Goal: Task Accomplishment & Management: Manage account settings

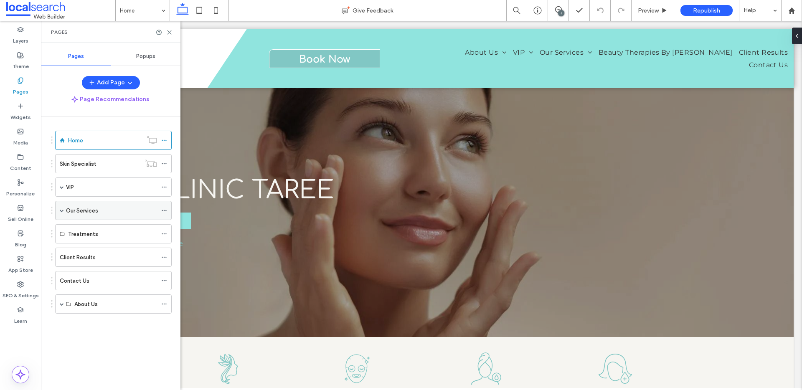
click at [80, 207] on label "Our Services" at bounding box center [82, 210] width 32 height 15
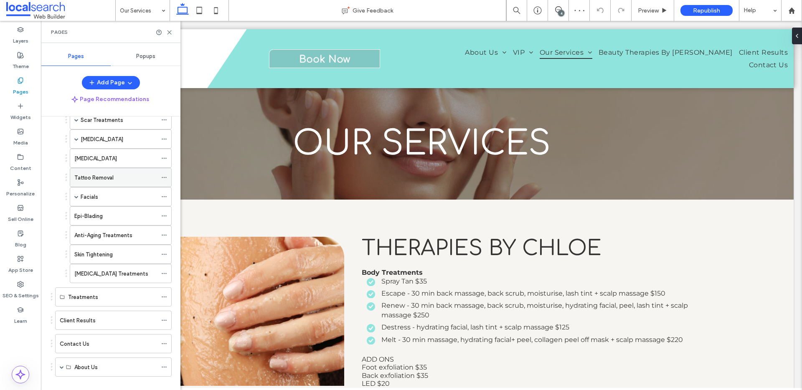
scroll to position [141, 0]
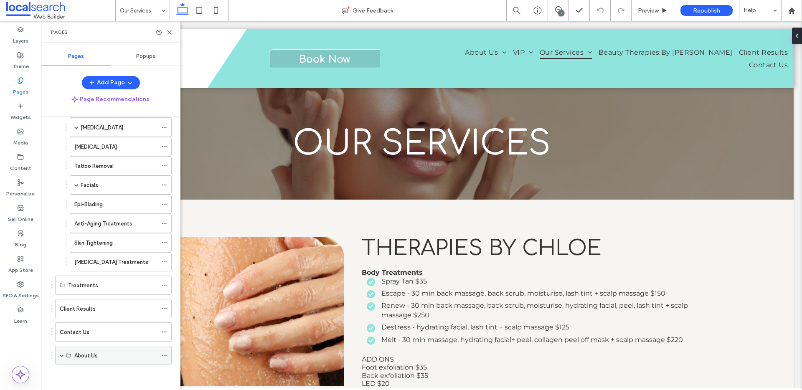
click at [73, 364] on div "About Us" at bounding box center [113, 355] width 116 height 19
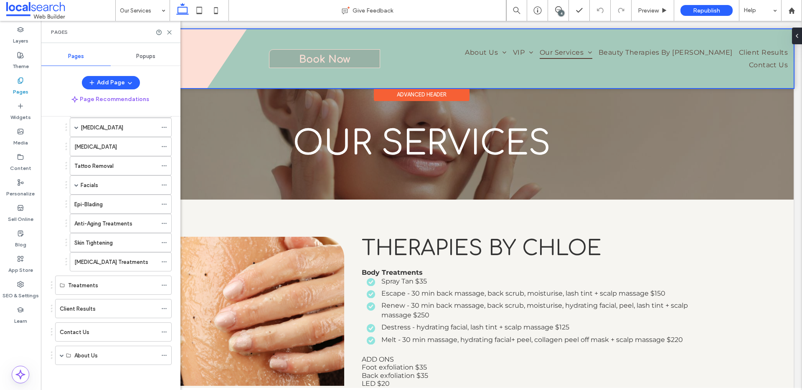
drag, startPoint x: 622, startPoint y: 58, endPoint x: 612, endPoint y: 59, distance: 10.1
click at [612, 59] on div at bounding box center [421, 58] width 744 height 59
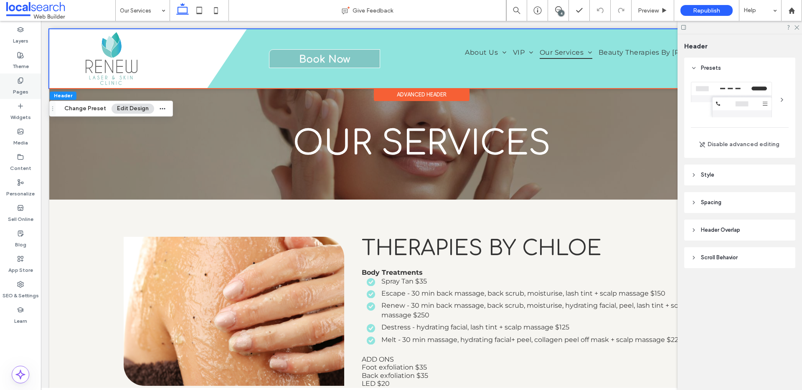
click at [17, 82] on icon at bounding box center [20, 80] width 7 height 7
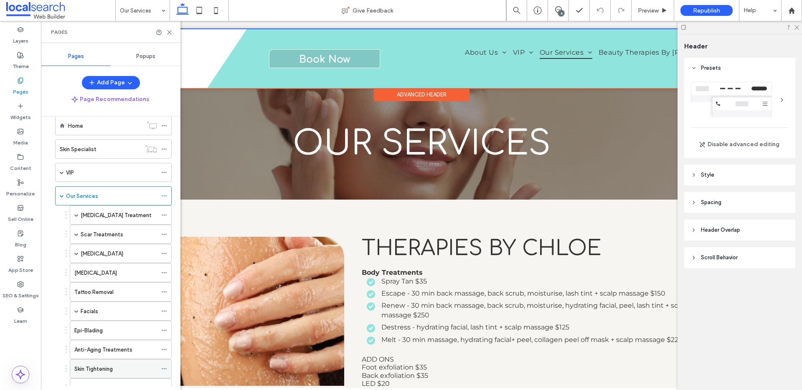
scroll to position [1, 0]
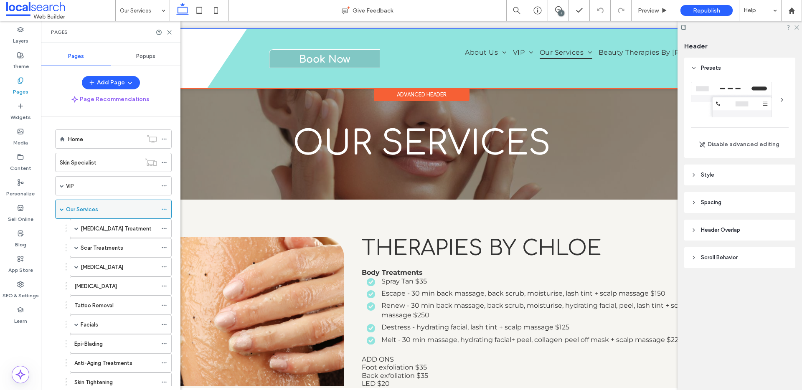
click at [99, 207] on div "Our Services" at bounding box center [111, 209] width 91 height 9
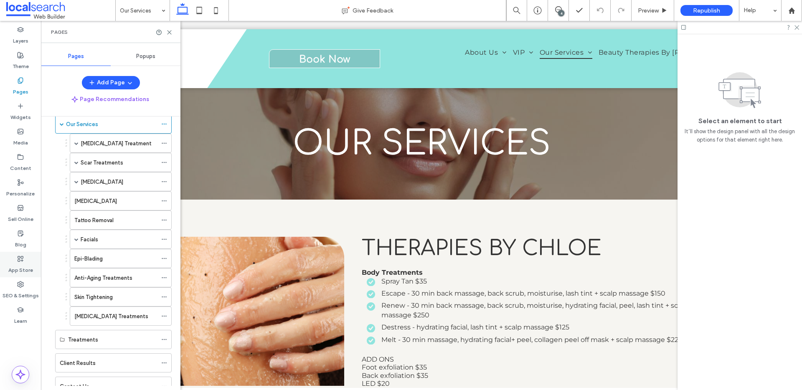
scroll to position [141, 0]
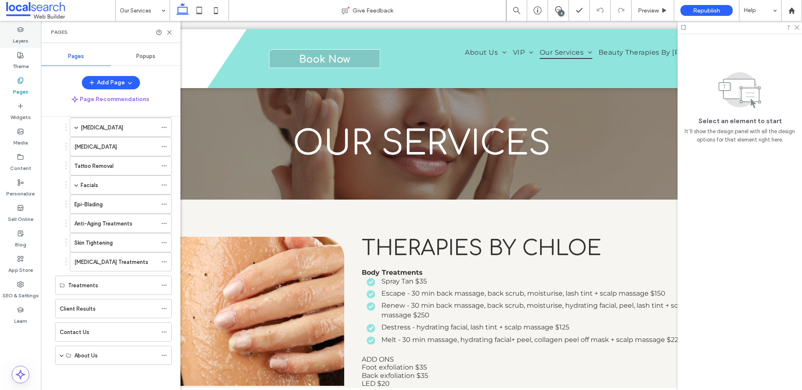
click at [22, 30] on use at bounding box center [20, 29] width 5 height 5
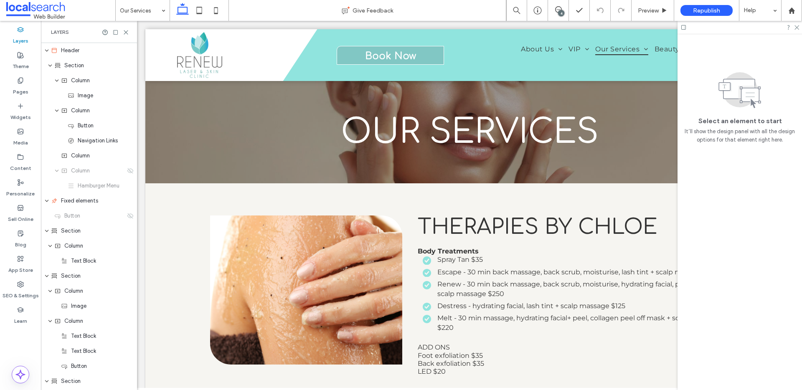
click at [17, 46] on div "Layers" at bounding box center [20, 35] width 41 height 25
click at [20, 82] on use at bounding box center [20, 80] width 5 height 5
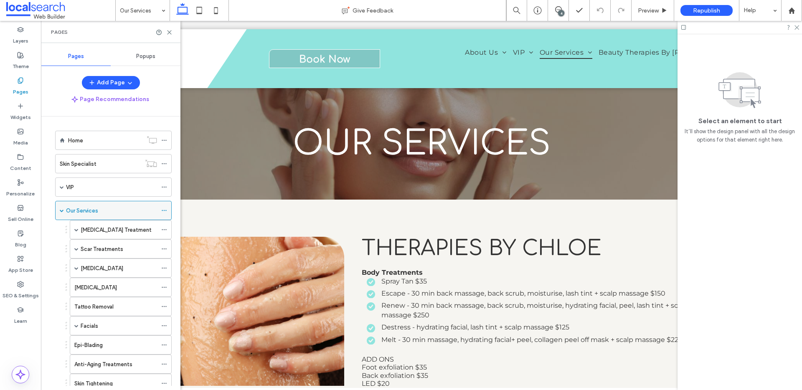
click at [59, 213] on div "Our Services" at bounding box center [113, 210] width 116 height 19
click at [63, 211] on span at bounding box center [62, 210] width 4 height 4
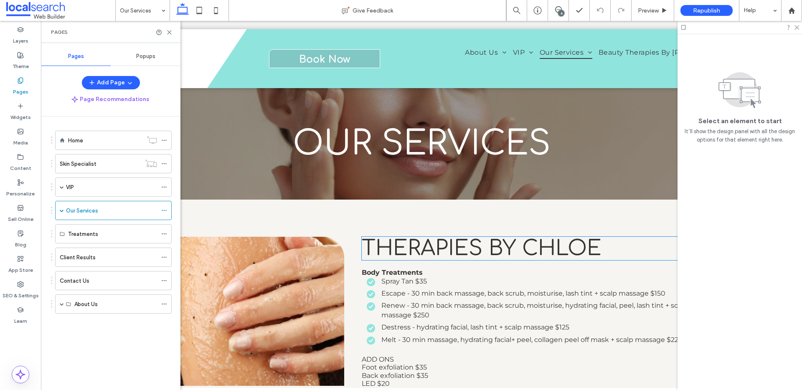
click at [410, 257] on span "Therapies BY CHLoe" at bounding box center [482, 248] width 240 height 23
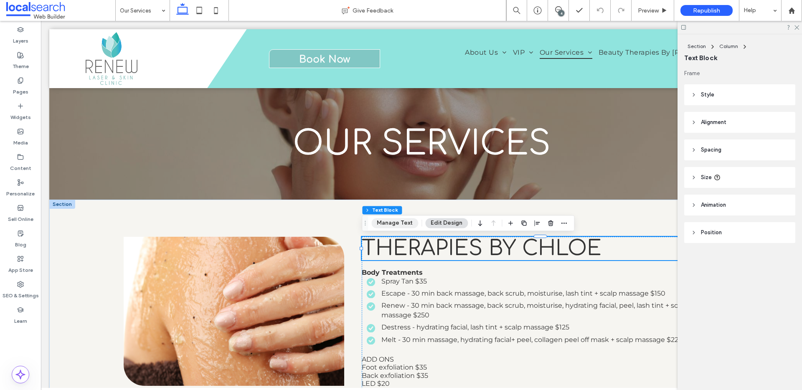
click at [403, 223] on button "Manage Text" at bounding box center [394, 223] width 47 height 10
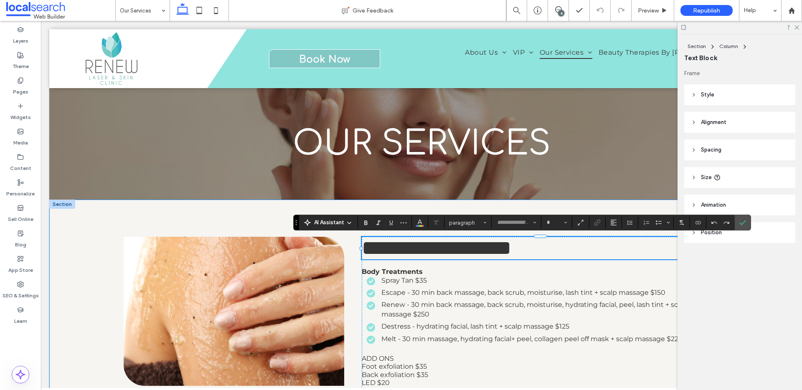
type input "*********"
type input "**"
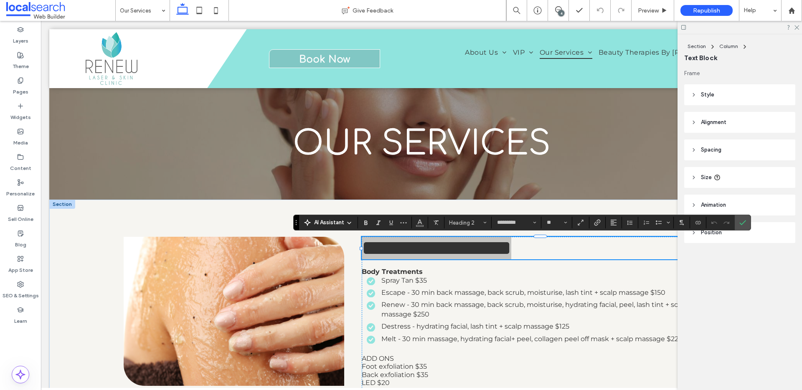
click at [799, 30] on div at bounding box center [739, 27] width 124 height 13
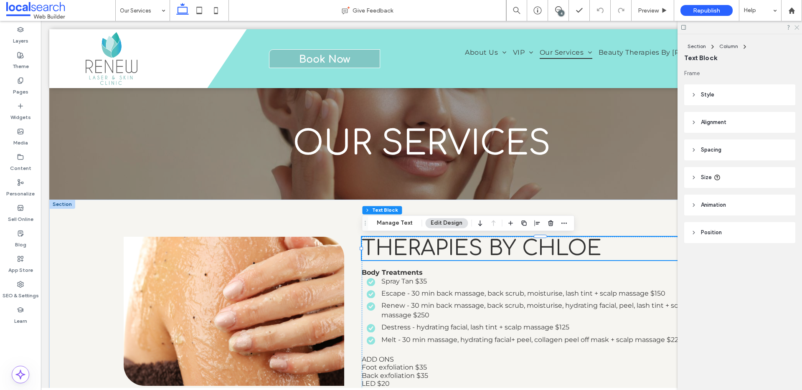
click at [795, 27] on icon at bounding box center [795, 26] width 5 height 5
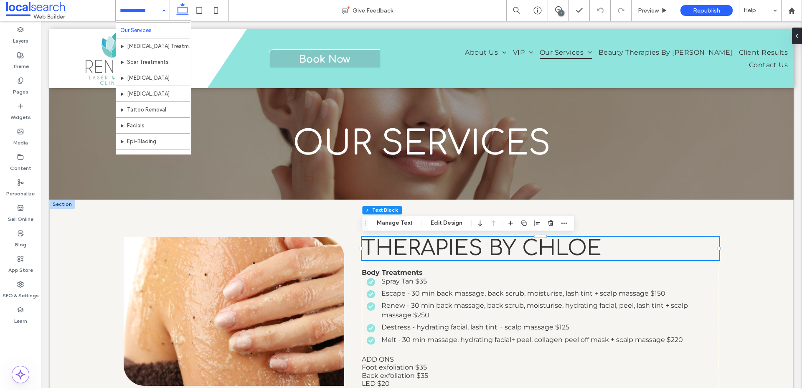
scroll to position [0, 0]
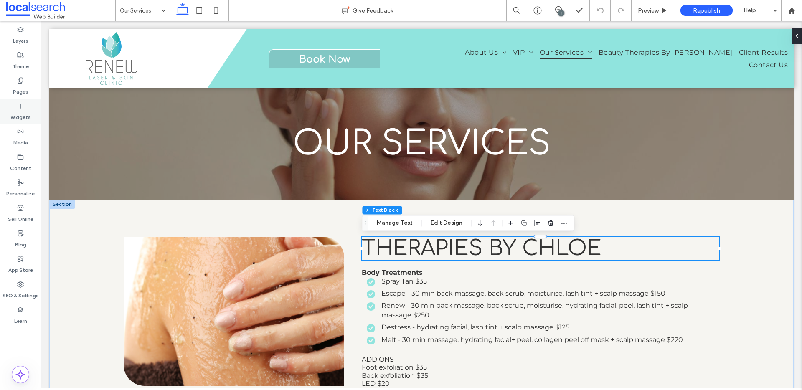
click at [20, 124] on div "Widgets" at bounding box center [20, 111] width 41 height 25
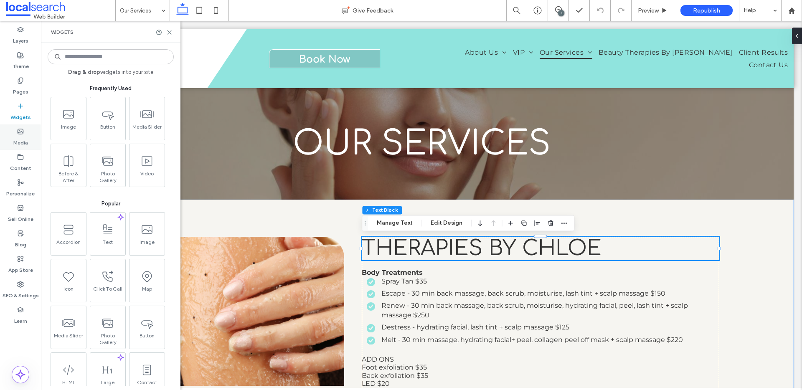
click at [20, 129] on use at bounding box center [20, 131] width 5 height 5
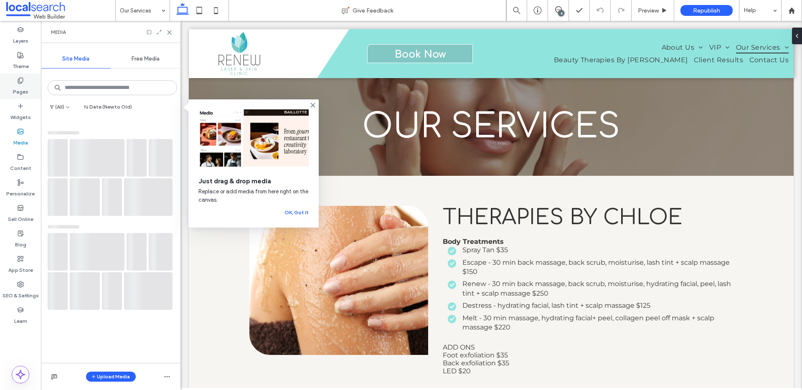
click at [21, 90] on label "Pages" at bounding box center [20, 90] width 15 height 12
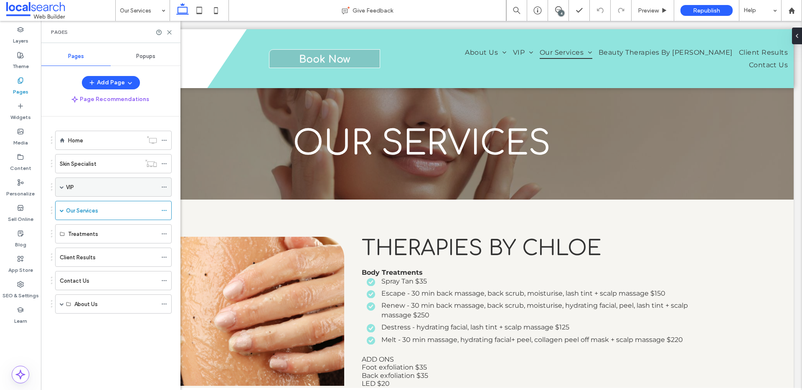
click at [68, 187] on label "VIP" at bounding box center [70, 187] width 8 height 15
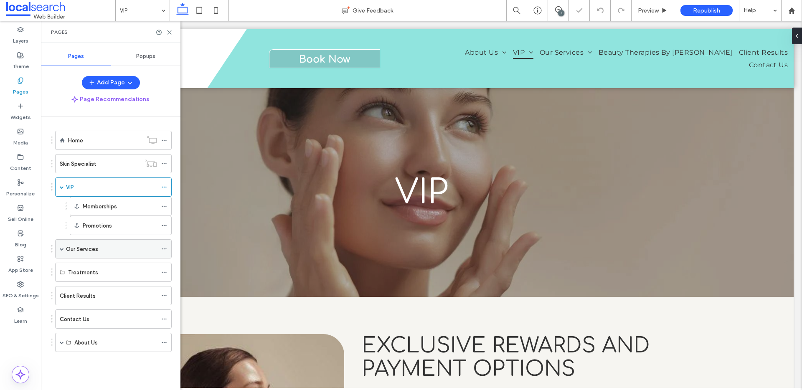
click at [89, 249] on label "Our Services" at bounding box center [82, 249] width 32 height 15
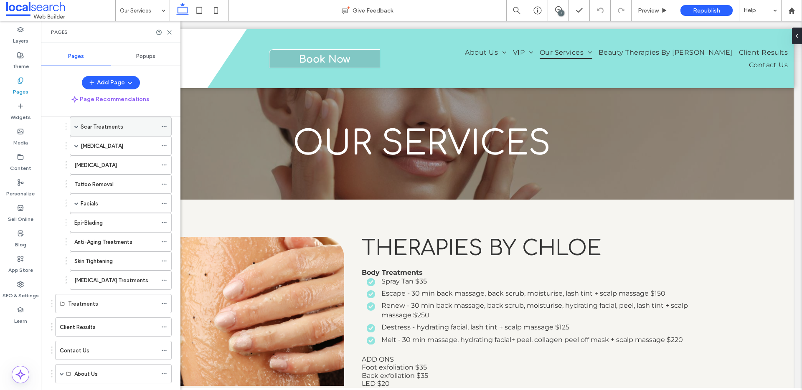
scroll to position [179, 0]
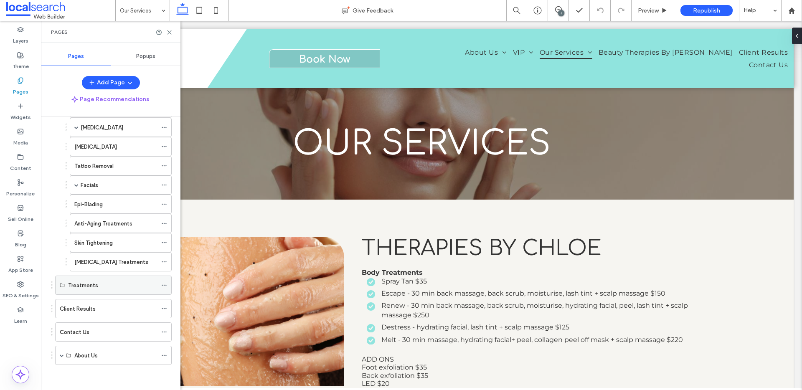
click at [112, 290] on div "Treatments" at bounding box center [112, 285] width 89 height 18
click at [88, 283] on label "Treatments" at bounding box center [83, 285] width 30 height 15
click at [87, 309] on label "Client Results" at bounding box center [78, 308] width 36 height 15
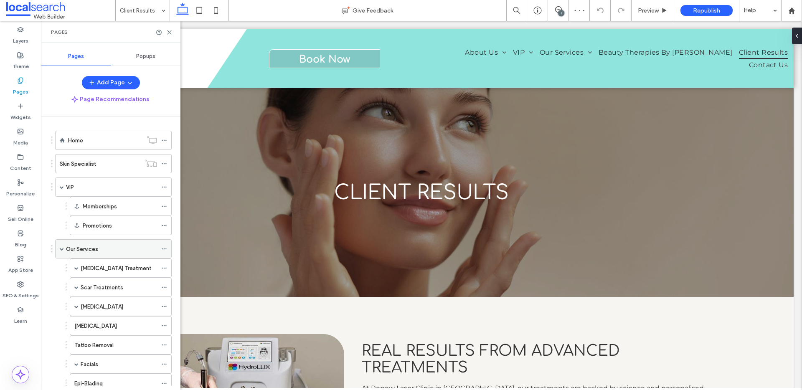
click at [61, 245] on span at bounding box center [62, 249] width 4 height 18
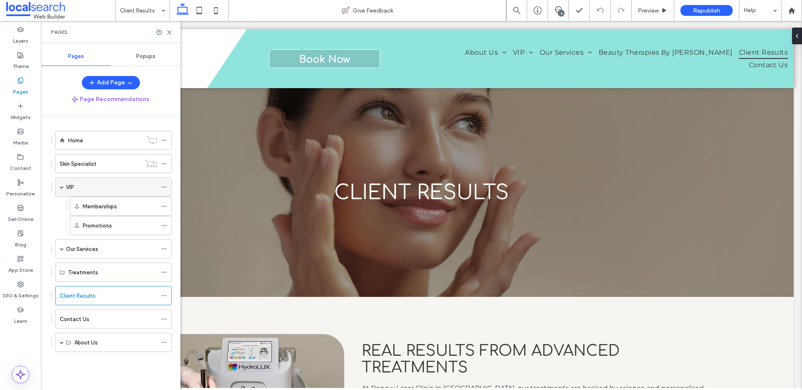
click at [63, 185] on span at bounding box center [62, 187] width 4 height 4
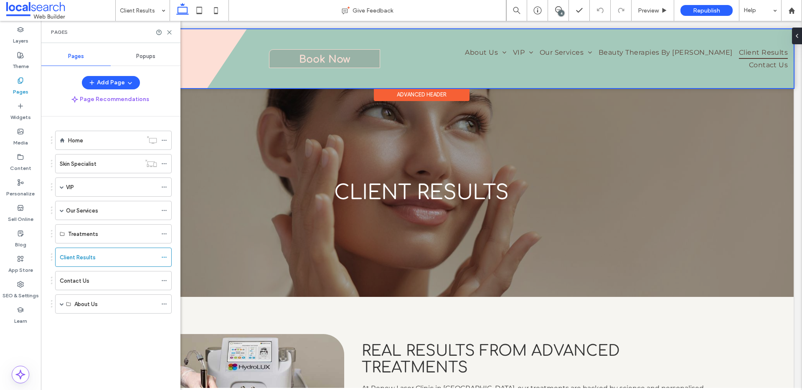
click at [583, 61] on div at bounding box center [421, 58] width 744 height 59
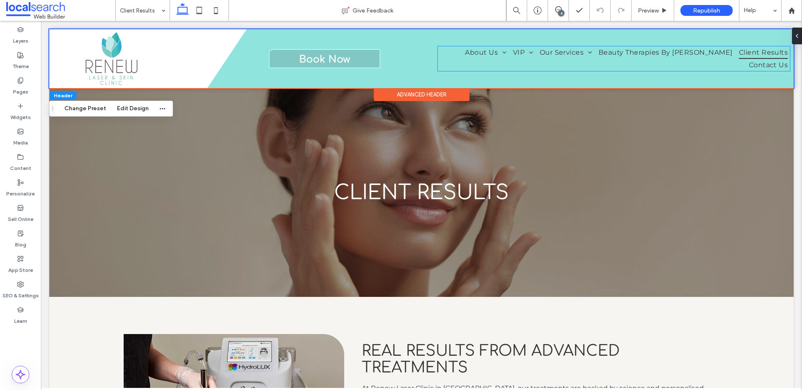
scroll to position [5, 0]
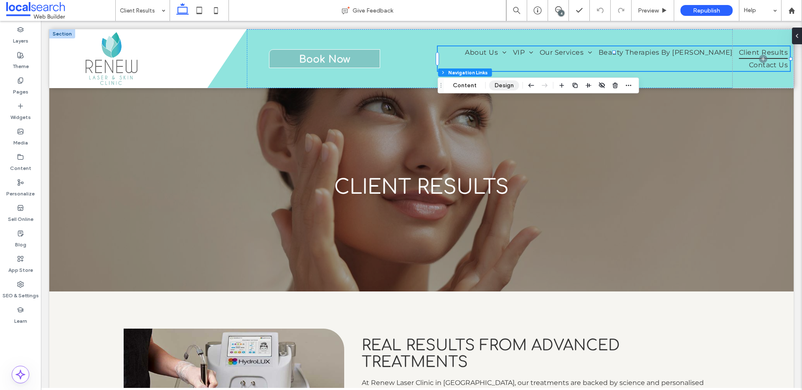
click at [506, 89] on button "Design" at bounding box center [504, 86] width 30 height 10
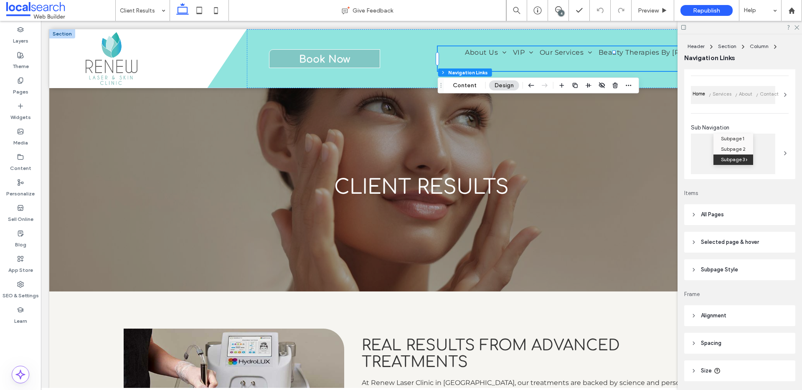
scroll to position [122, 0]
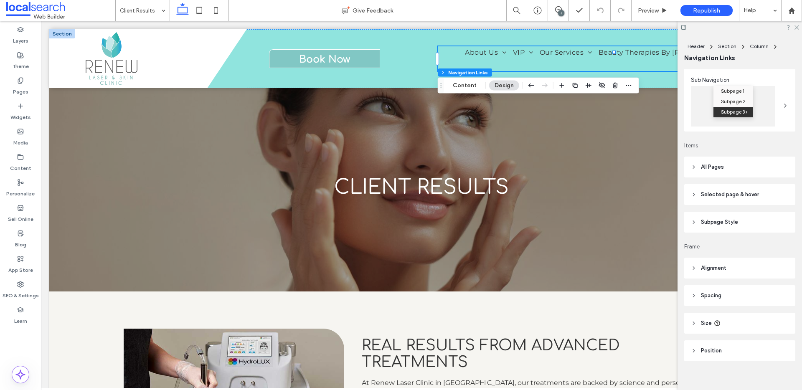
click at [744, 166] on header "All Pages" at bounding box center [739, 167] width 111 height 21
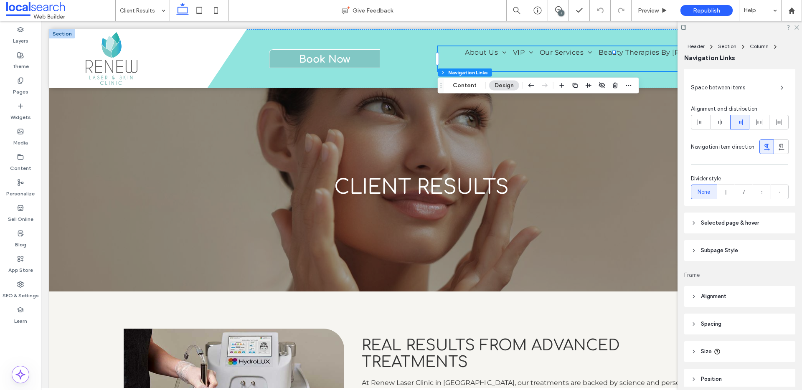
scroll to position [313, 0]
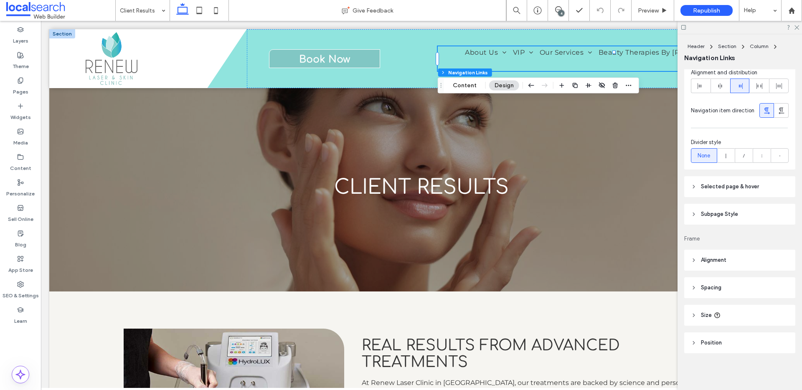
click at [741, 185] on span "Selected page & hover" at bounding box center [730, 186] width 58 height 8
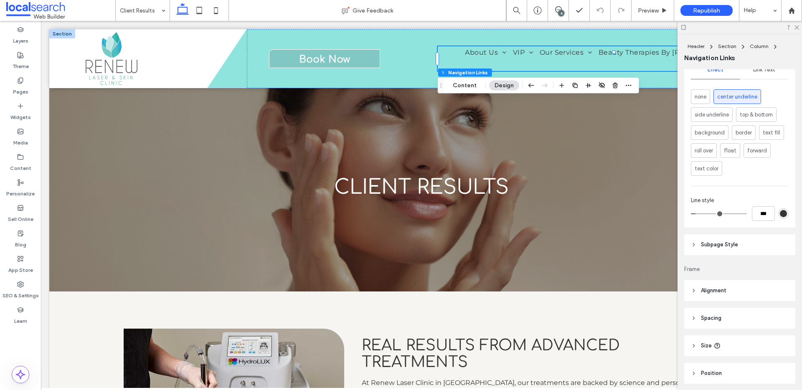
scroll to position [483, 0]
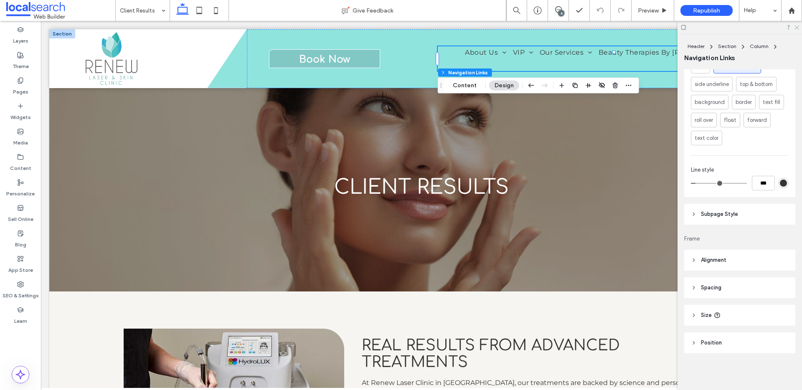
click at [797, 25] on icon at bounding box center [795, 26] width 5 height 5
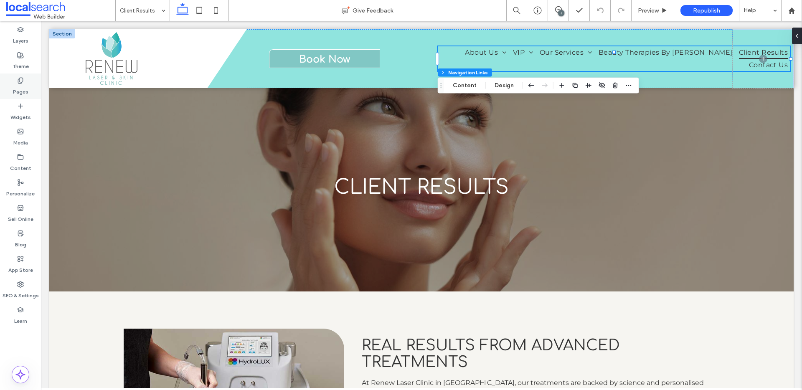
click at [22, 89] on label "Pages" at bounding box center [20, 90] width 15 height 12
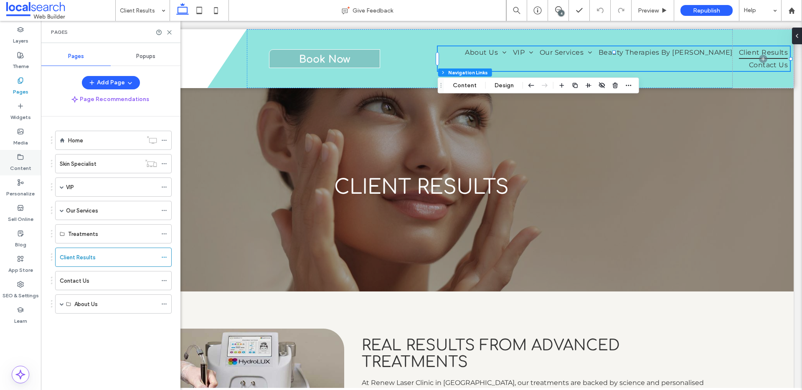
click at [12, 162] on label "Content" at bounding box center [20, 166] width 21 height 12
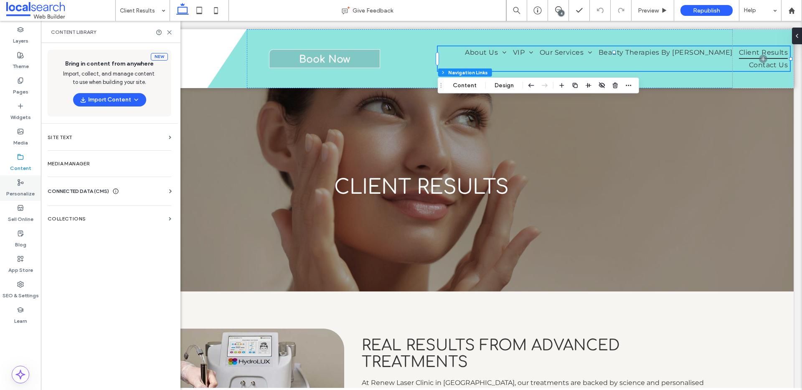
click at [23, 190] on label "Personalize" at bounding box center [20, 192] width 28 height 12
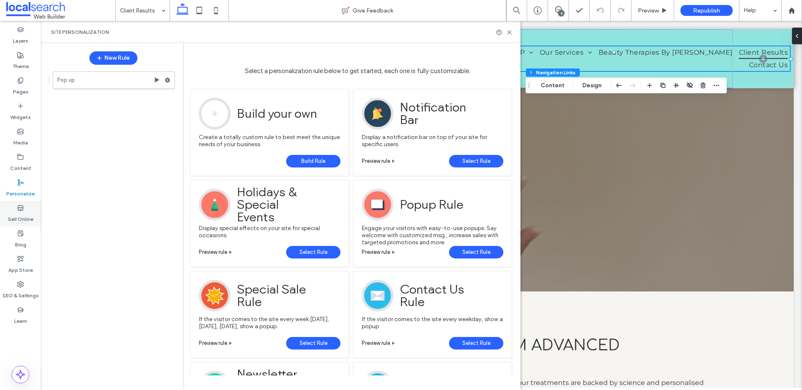
click at [19, 222] on label "Sell Online" at bounding box center [20, 217] width 25 height 12
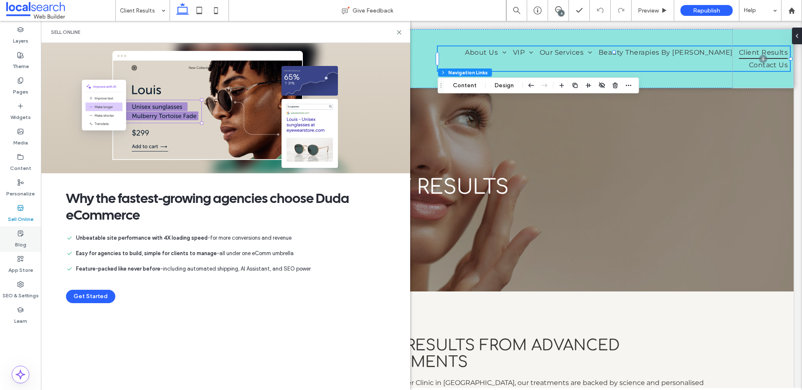
click at [18, 230] on use at bounding box center [20, 232] width 5 height 5
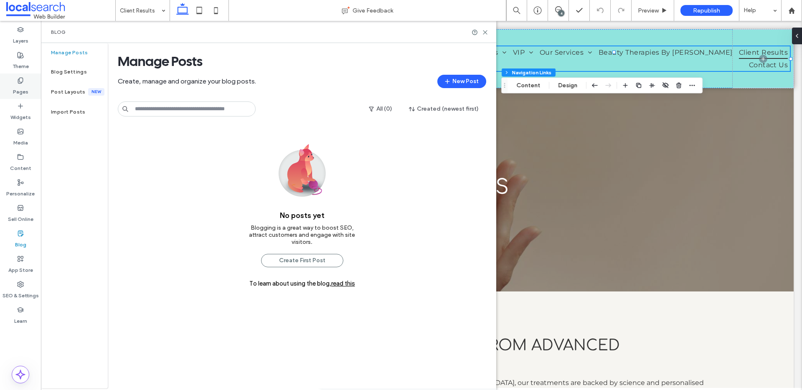
click at [14, 92] on label "Pages" at bounding box center [20, 90] width 15 height 12
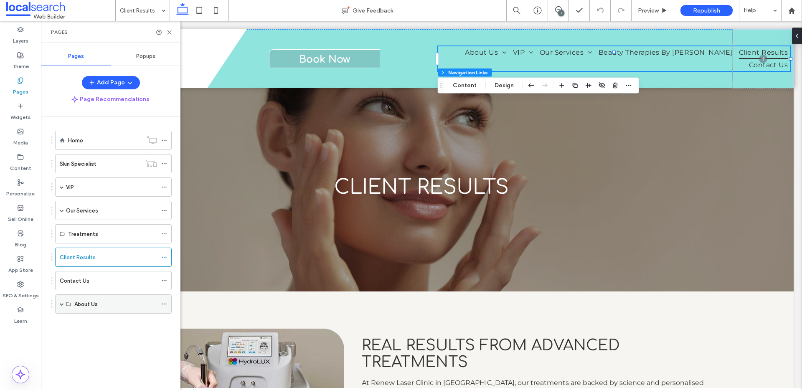
click at [73, 307] on div "About Us" at bounding box center [113, 303] width 116 height 19
click at [61, 305] on span at bounding box center [62, 304] width 4 height 4
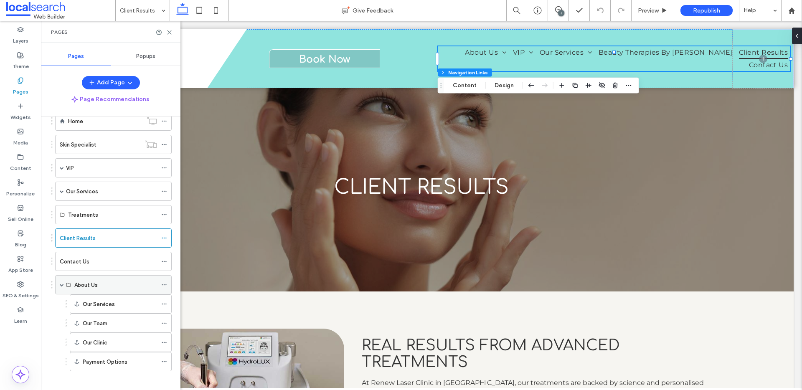
scroll to position [25, 0]
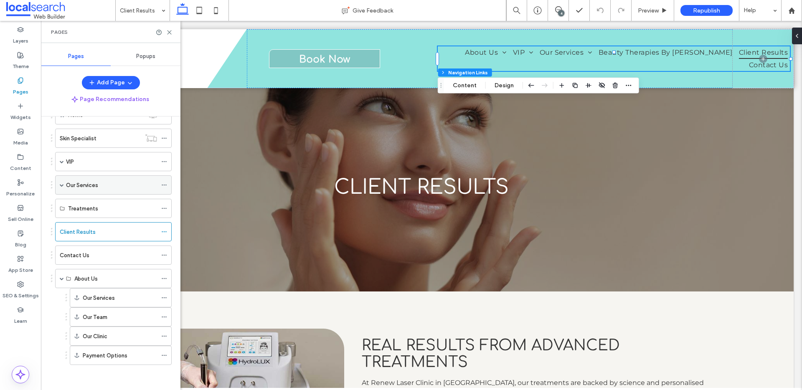
click at [61, 186] on span at bounding box center [62, 185] width 4 height 4
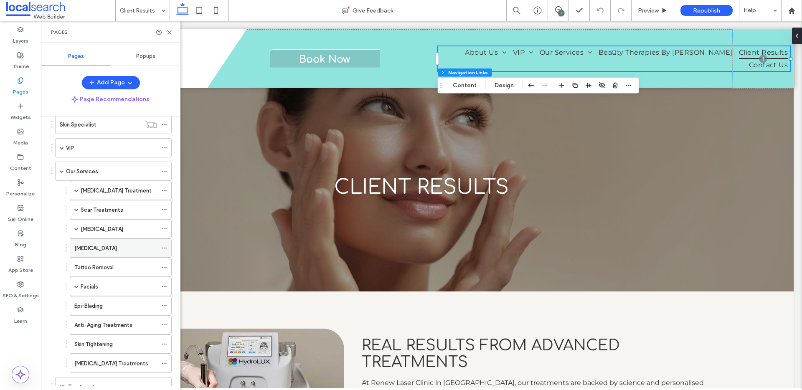
scroll to position [0, 0]
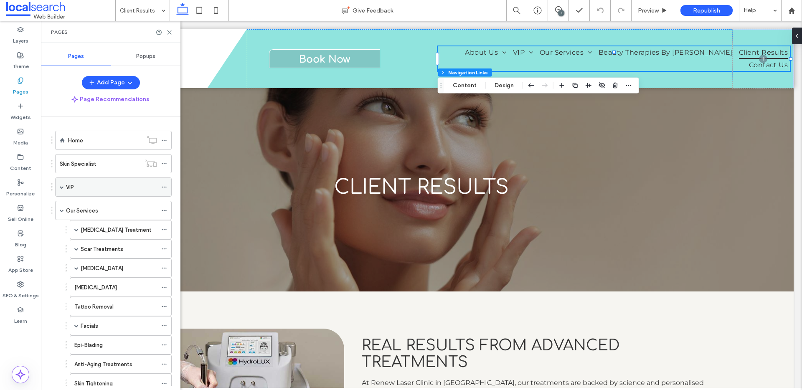
click at [61, 183] on span at bounding box center [62, 187] width 4 height 18
click at [170, 33] on icon at bounding box center [169, 32] width 6 height 6
